Goal: Find specific page/section: Find specific page/section

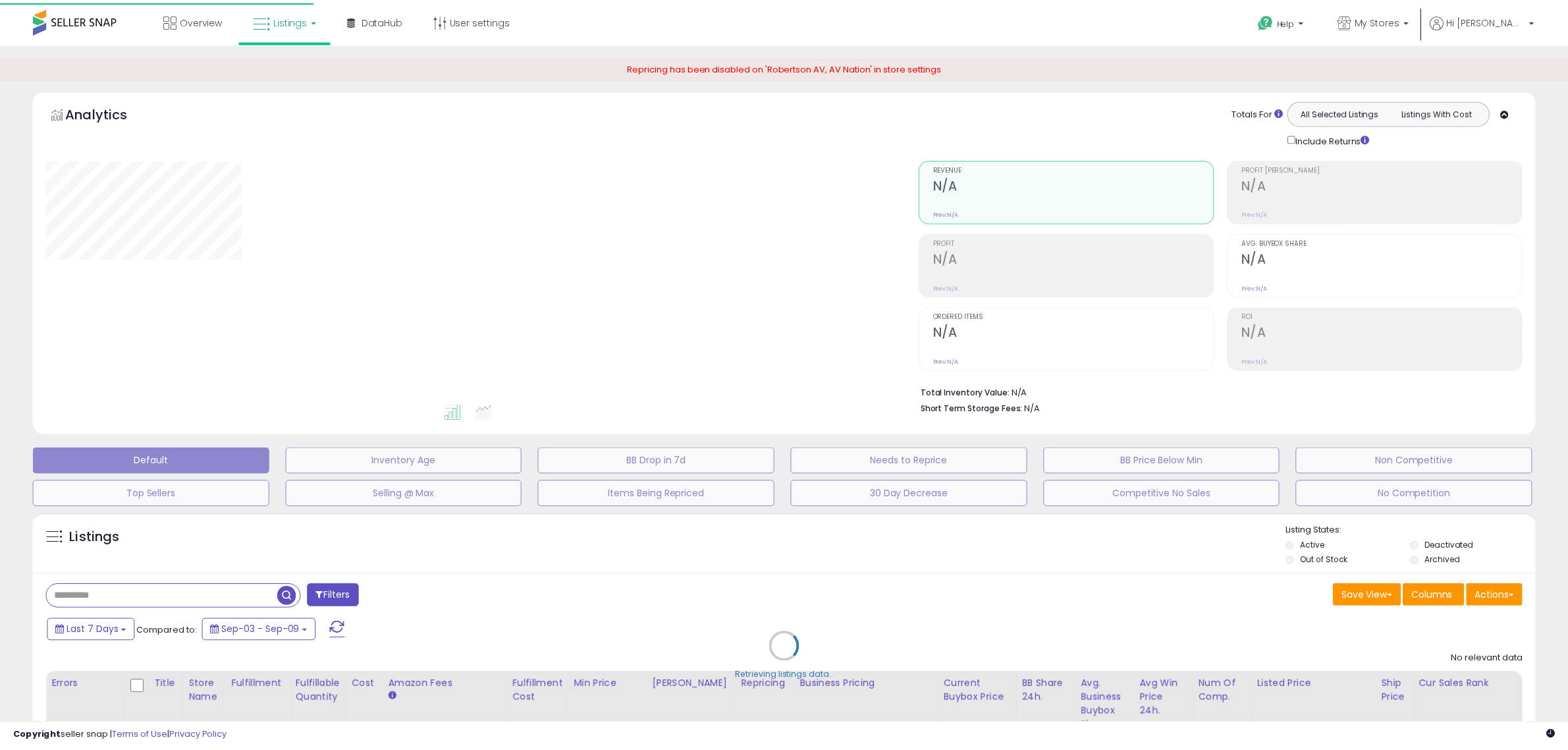
scroll to position [103, 0]
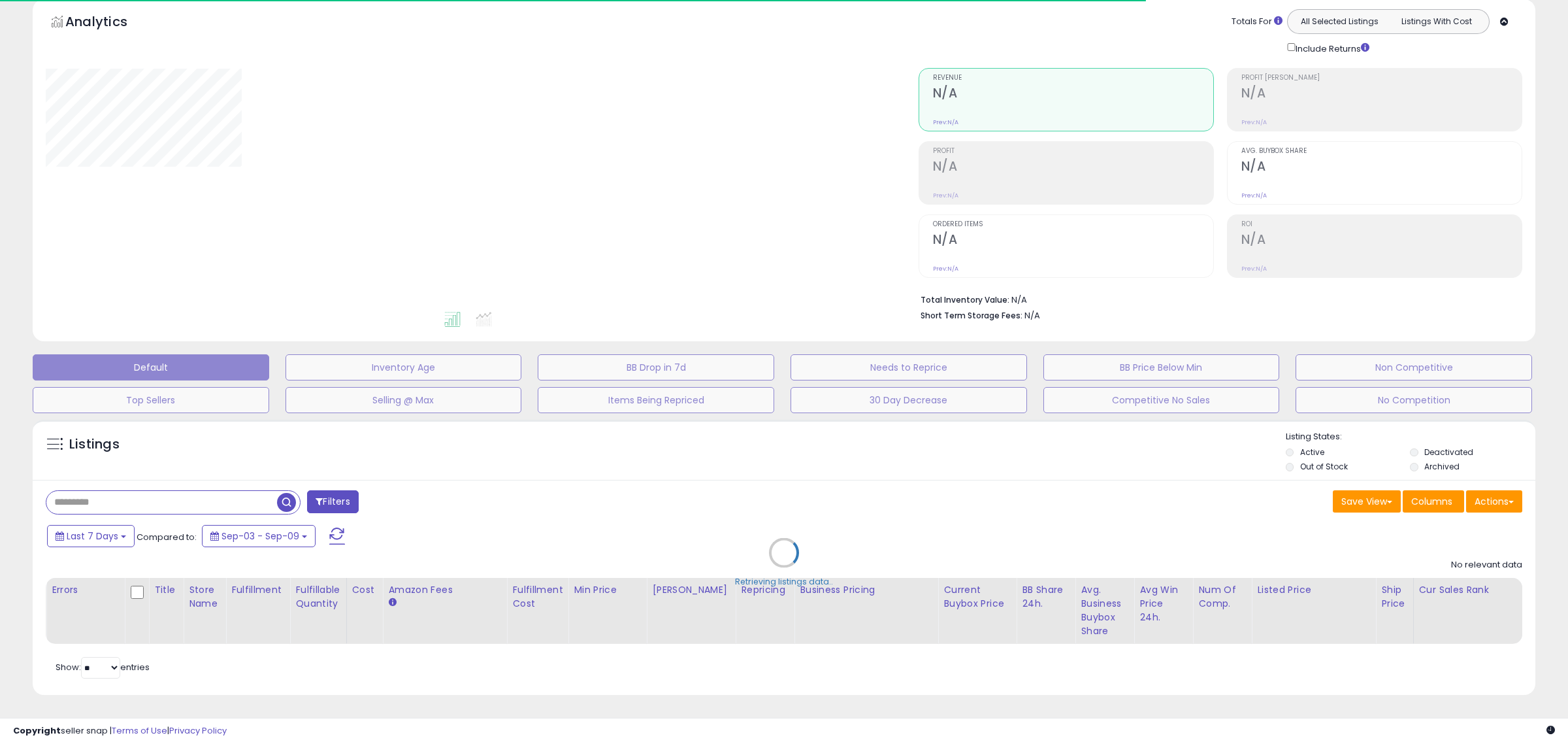
type input "*****"
select select "**"
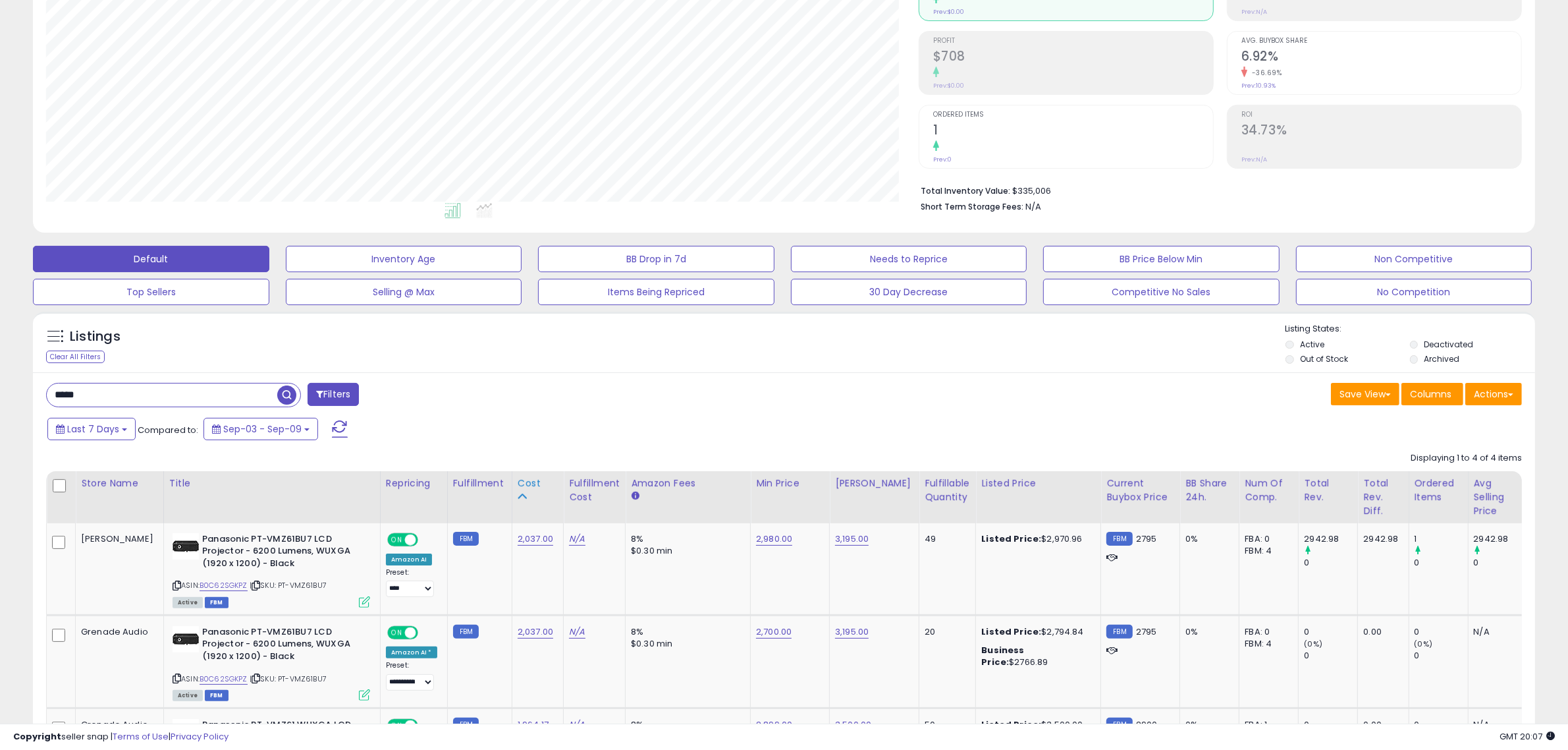
scroll to position [247, 0]
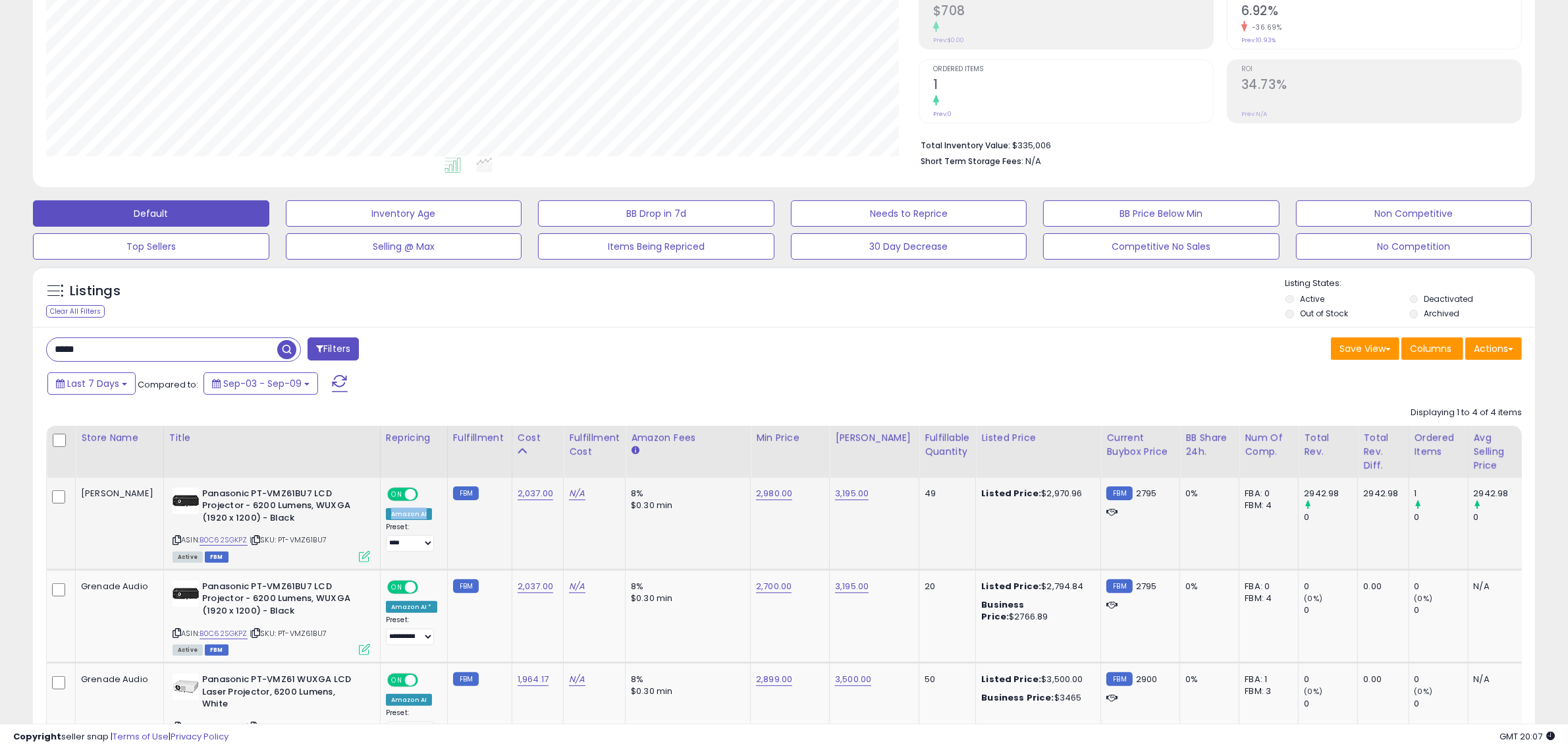
drag, startPoint x: 401, startPoint y: 516, endPoint x: 360, endPoint y: 515, distance: 41.0
click at [386, 515] on div "Amazon AI" at bounding box center [409, 513] width 46 height 12
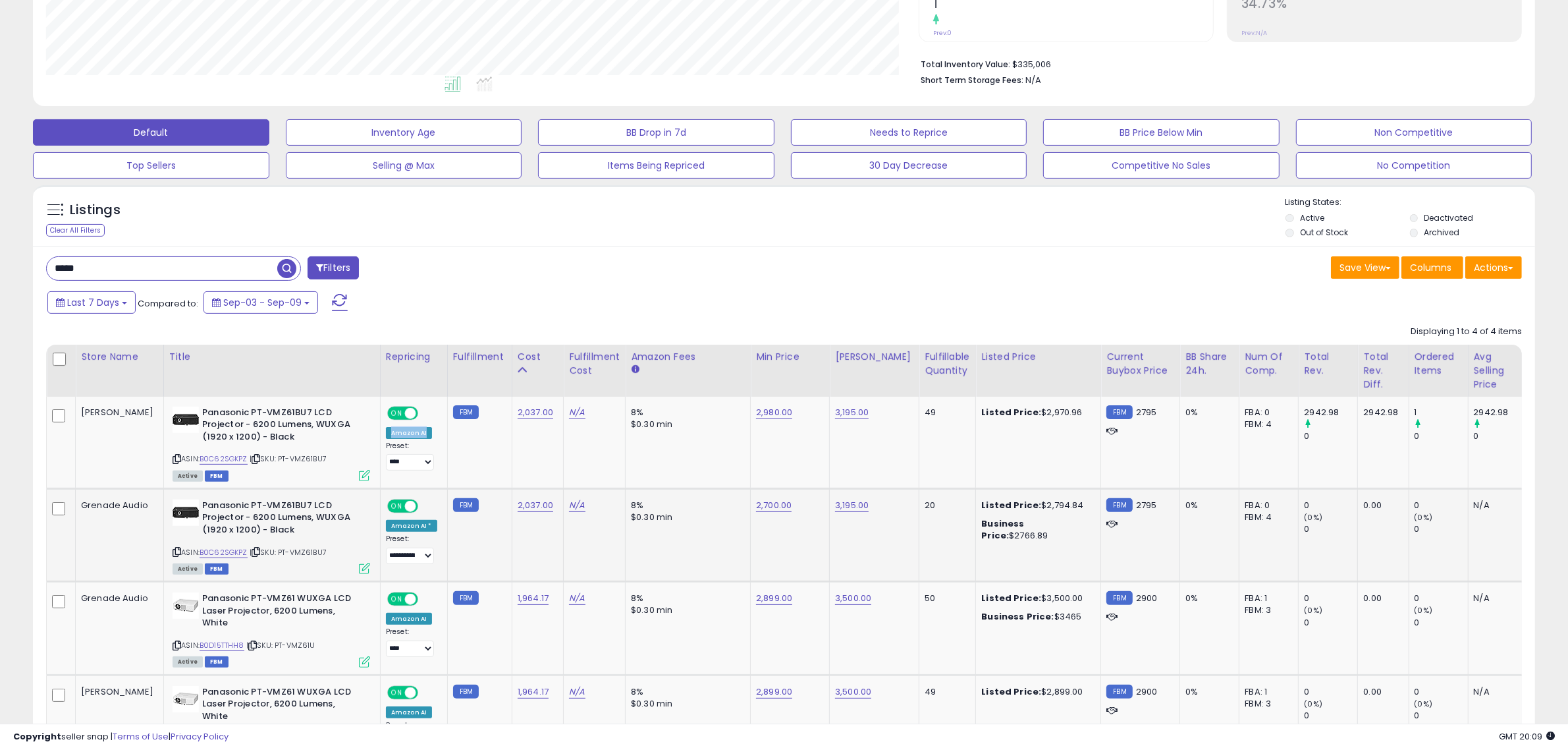
scroll to position [412, 0]
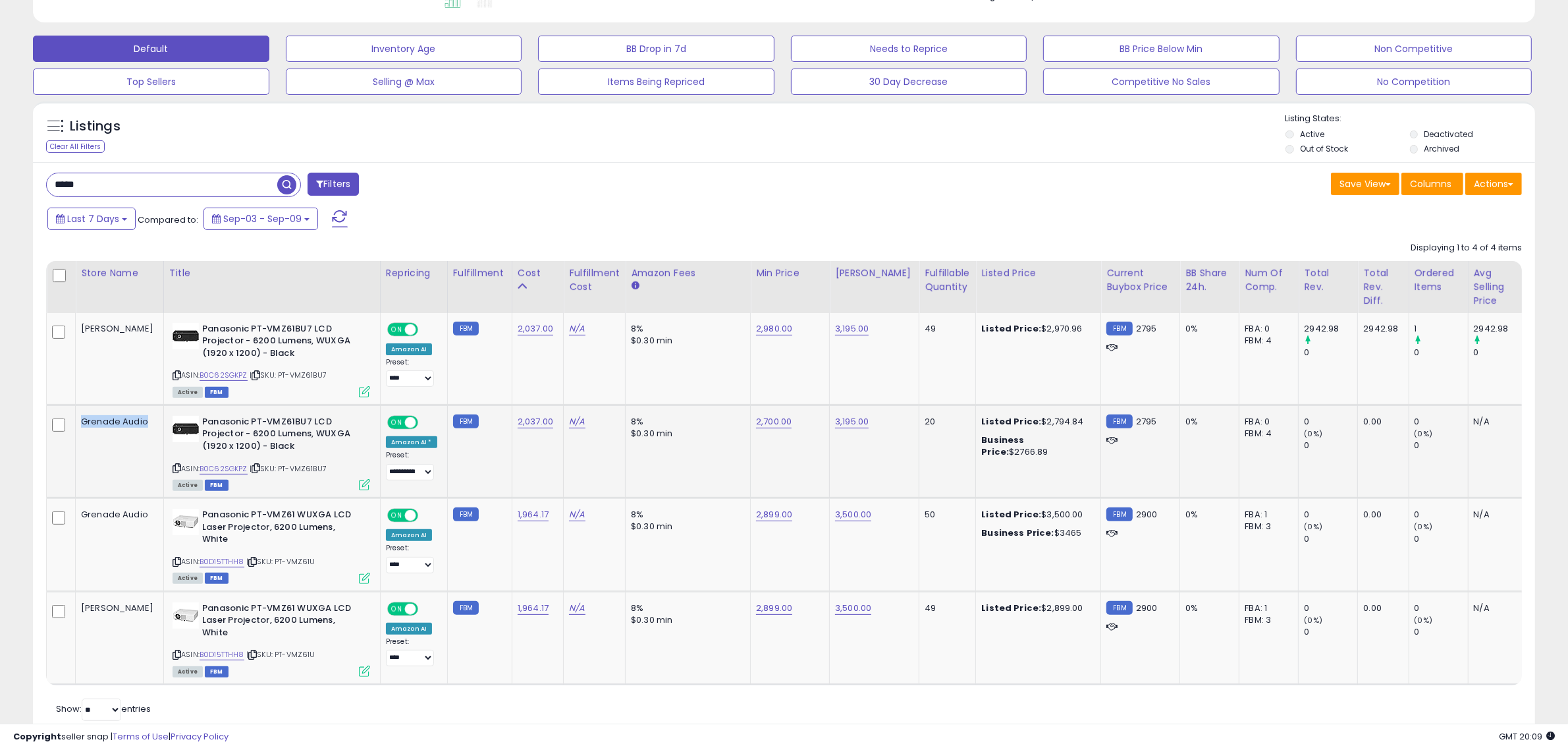
drag, startPoint x: 70, startPoint y: 410, endPoint x: 109, endPoint y: 448, distance: 54.5
click at [109, 448] on tr "Grenade Audio Panasonic PT-VMZ61BU7 LCD Projector - 6200 Lumens, WUXGA (1920 x …" at bounding box center [1031, 451] width 1970 height 93
drag, startPoint x: 99, startPoint y: 336, endPoint x: 82, endPoint y: 324, distance: 20.8
click at [82, 324] on td "[PERSON_NAME]" at bounding box center [120, 359] width 88 height 92
